Goal: Register for event/course

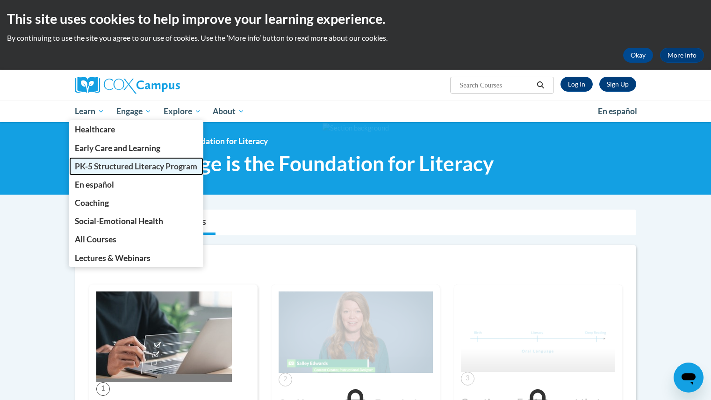
click at [104, 167] on span "PK-5 Structured Literacy Program" at bounding box center [136, 166] width 122 height 10
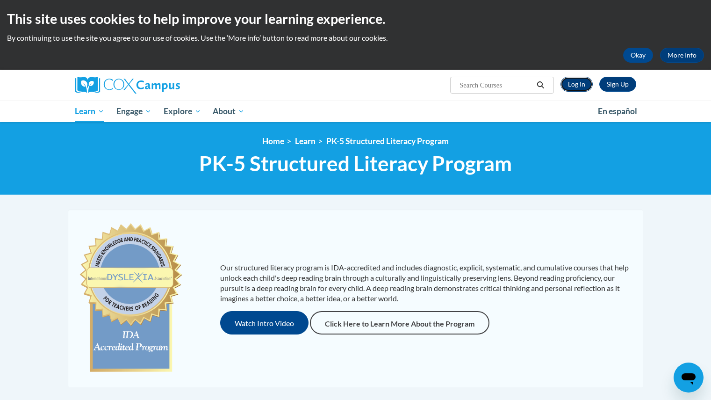
click at [580, 89] on link "Log In" at bounding box center [576, 84] width 32 height 15
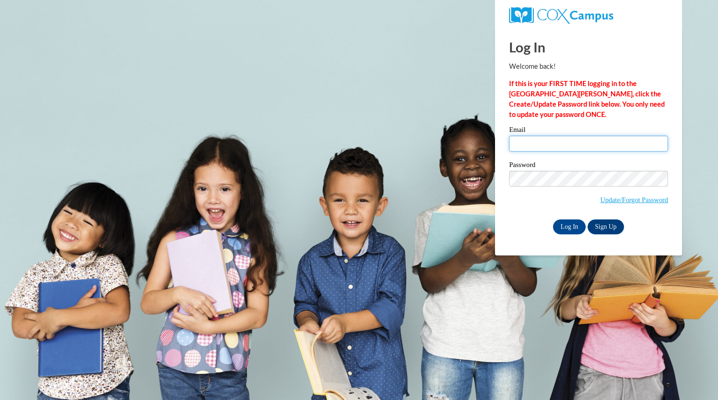
click at [555, 145] on input "Email" at bounding box center [588, 144] width 159 height 16
type input "leowick000@gmail.com"
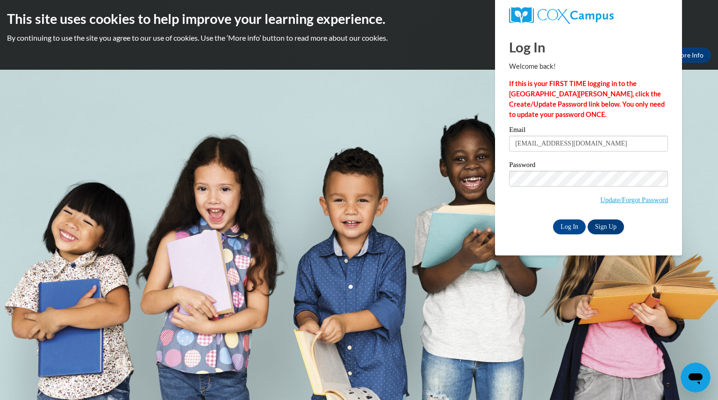
click at [536, 186] on span "Update/Forgot Password" at bounding box center [588, 190] width 159 height 39
click at [572, 227] on input "Log In" at bounding box center [569, 226] width 33 height 15
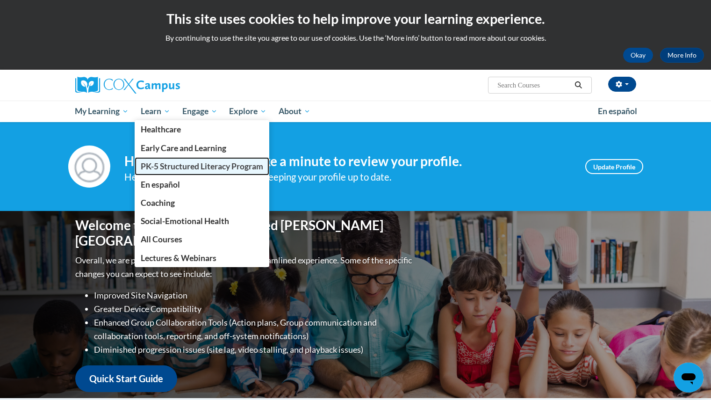
click at [177, 165] on span "PK-5 Structured Literacy Program" at bounding box center [202, 166] width 122 height 10
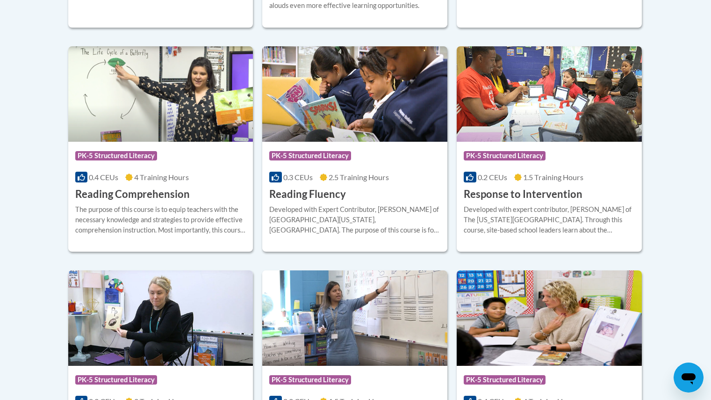
scroll to position [862, 0]
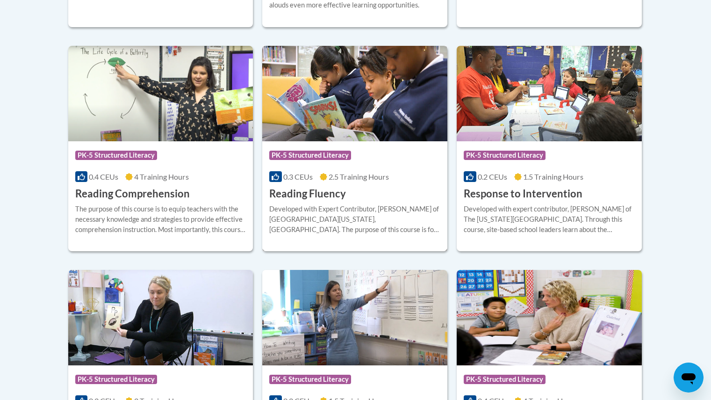
click at [303, 195] on h3 "Reading Fluency" at bounding box center [307, 193] width 77 height 14
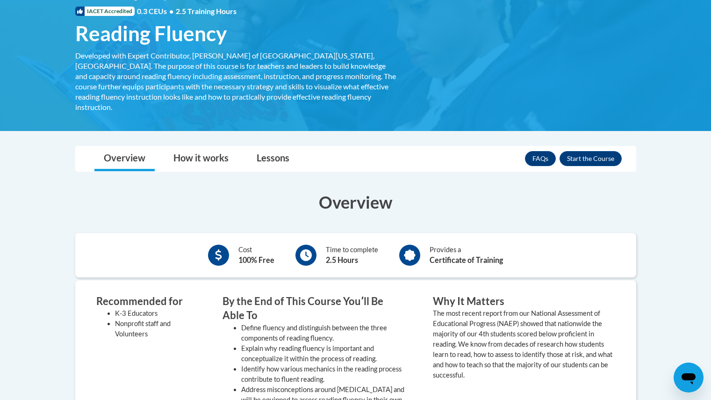
scroll to position [127, 0]
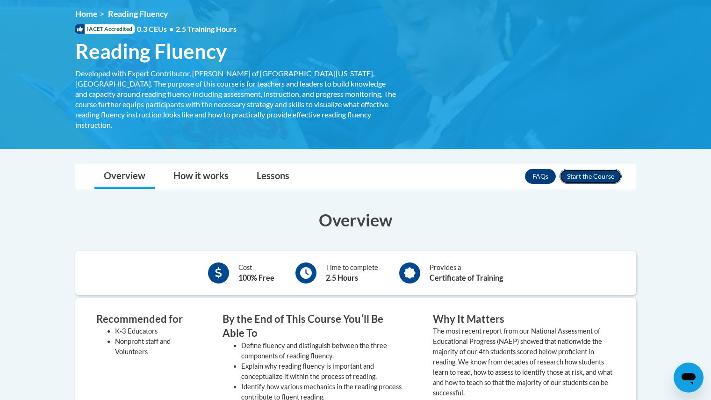
click at [583, 169] on button "Enroll" at bounding box center [590, 176] width 62 height 15
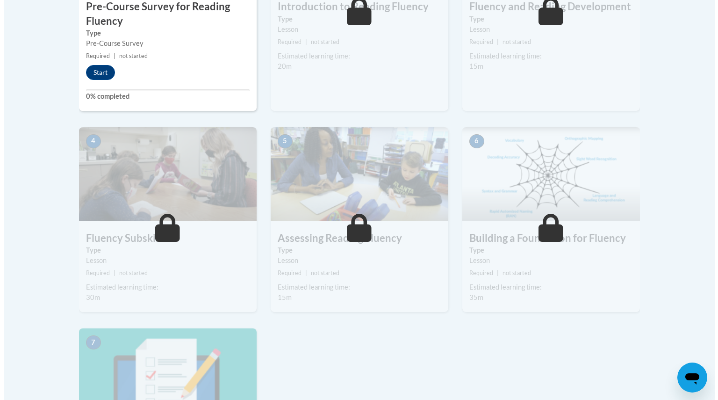
scroll to position [402, 0]
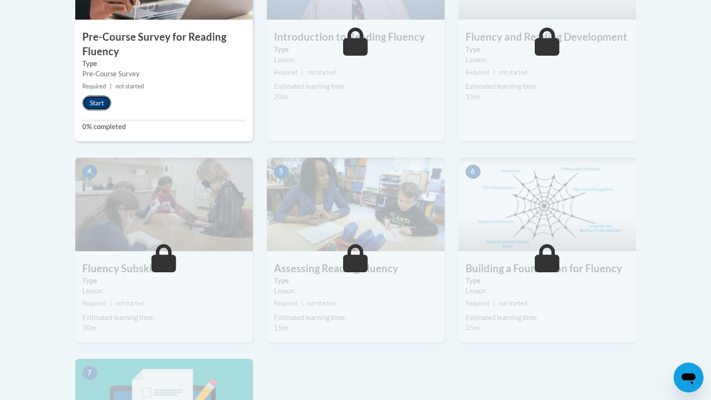
click at [104, 99] on button "Start" at bounding box center [96, 102] width 29 height 15
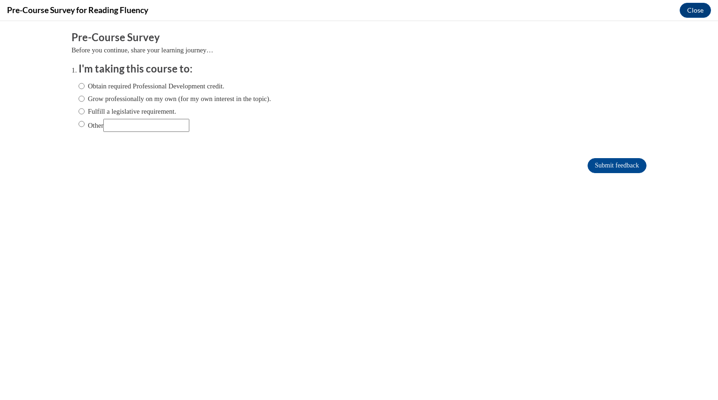
scroll to position [0, 0]
click at [156, 97] on label "Grow professionally on my own (for my own interest in the topic)." at bounding box center [175, 98] width 193 height 10
click at [85, 97] on input "Grow professionally on my own (for my own interest in the topic)." at bounding box center [82, 98] width 6 height 10
radio input "true"
click at [621, 164] on input "Submit feedback" at bounding box center [616, 165] width 59 height 15
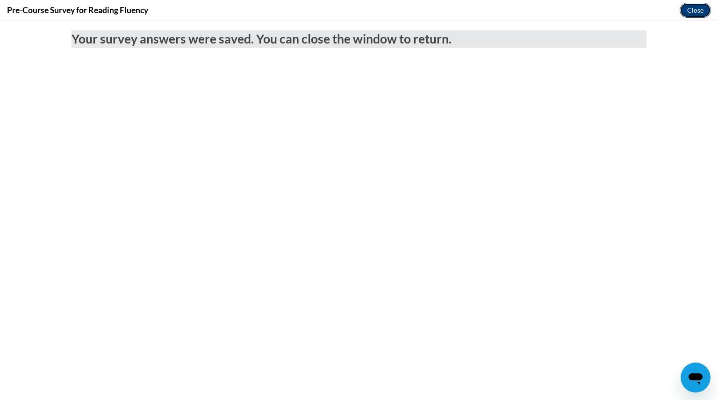
click at [694, 12] on button "Close" at bounding box center [694, 10] width 31 height 15
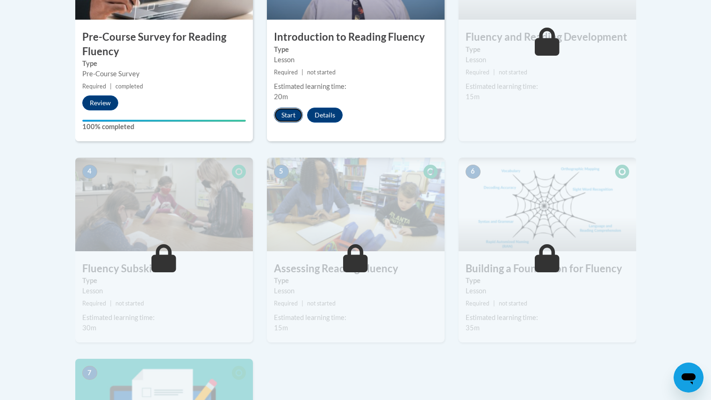
click at [280, 110] on button "Start" at bounding box center [288, 114] width 29 height 15
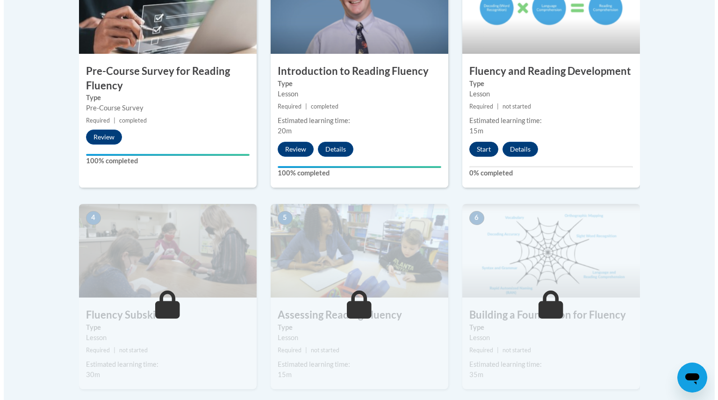
scroll to position [368, 0]
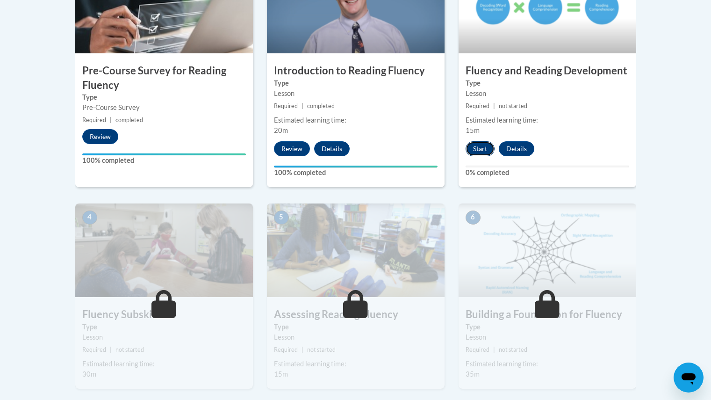
click at [479, 148] on button "Start" at bounding box center [479, 148] width 29 height 15
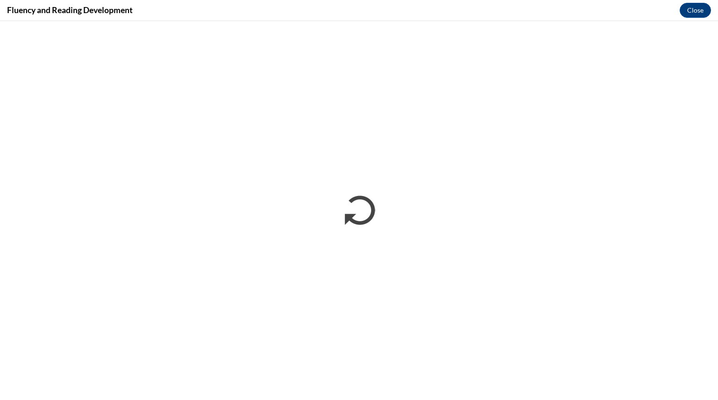
scroll to position [0, 0]
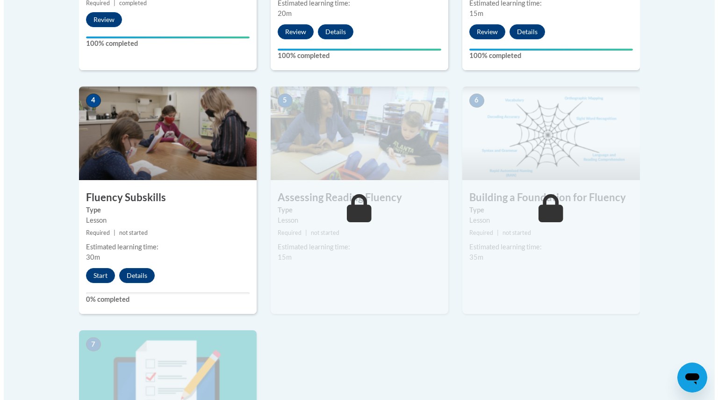
scroll to position [473, 0]
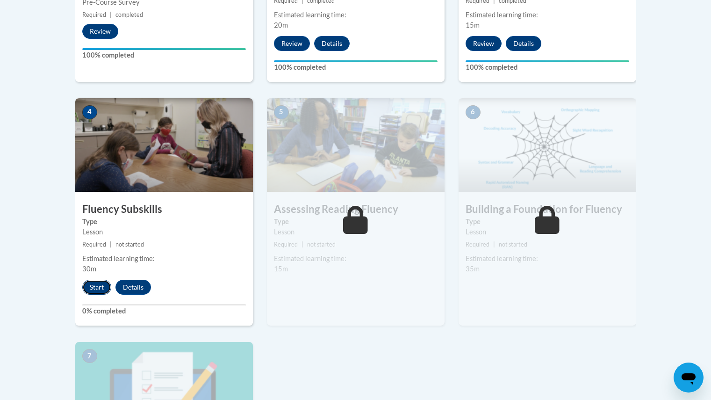
click at [93, 287] on button "Start" at bounding box center [96, 286] width 29 height 15
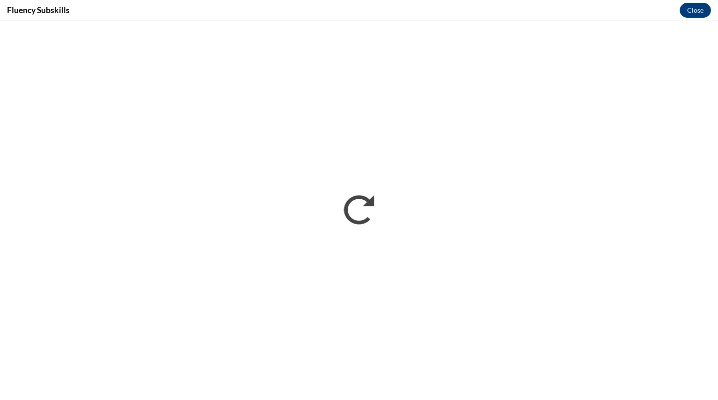
scroll to position [0, 0]
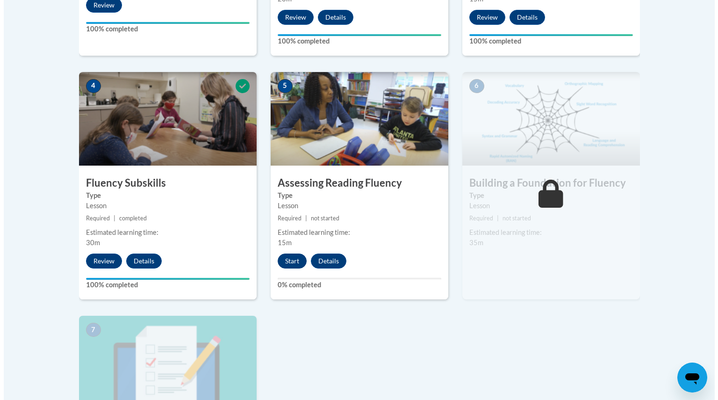
scroll to position [502, 0]
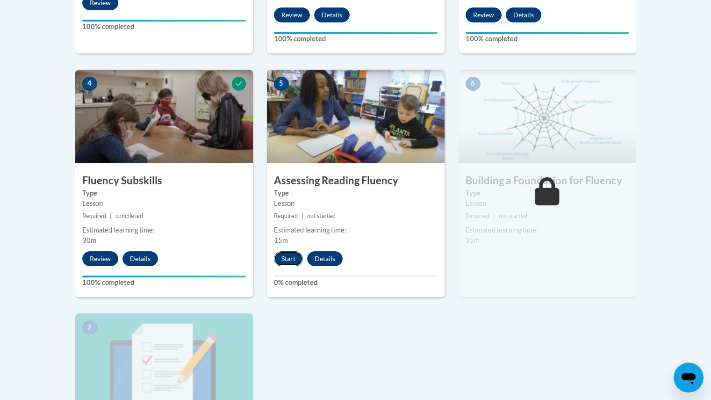
click at [285, 254] on button "Start" at bounding box center [288, 258] width 29 height 15
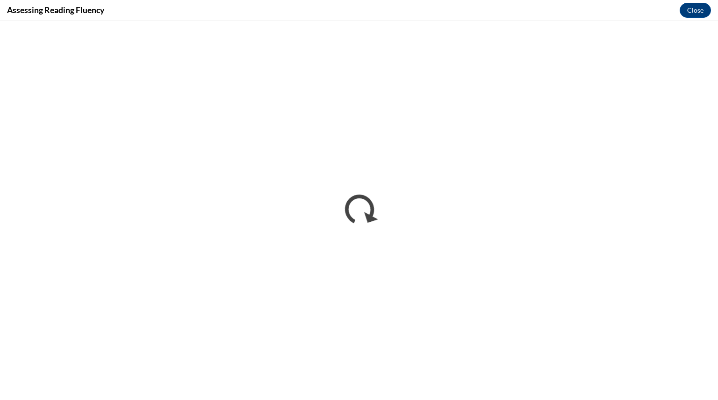
scroll to position [0, 0]
